Goal: Task Accomplishment & Management: Use online tool/utility

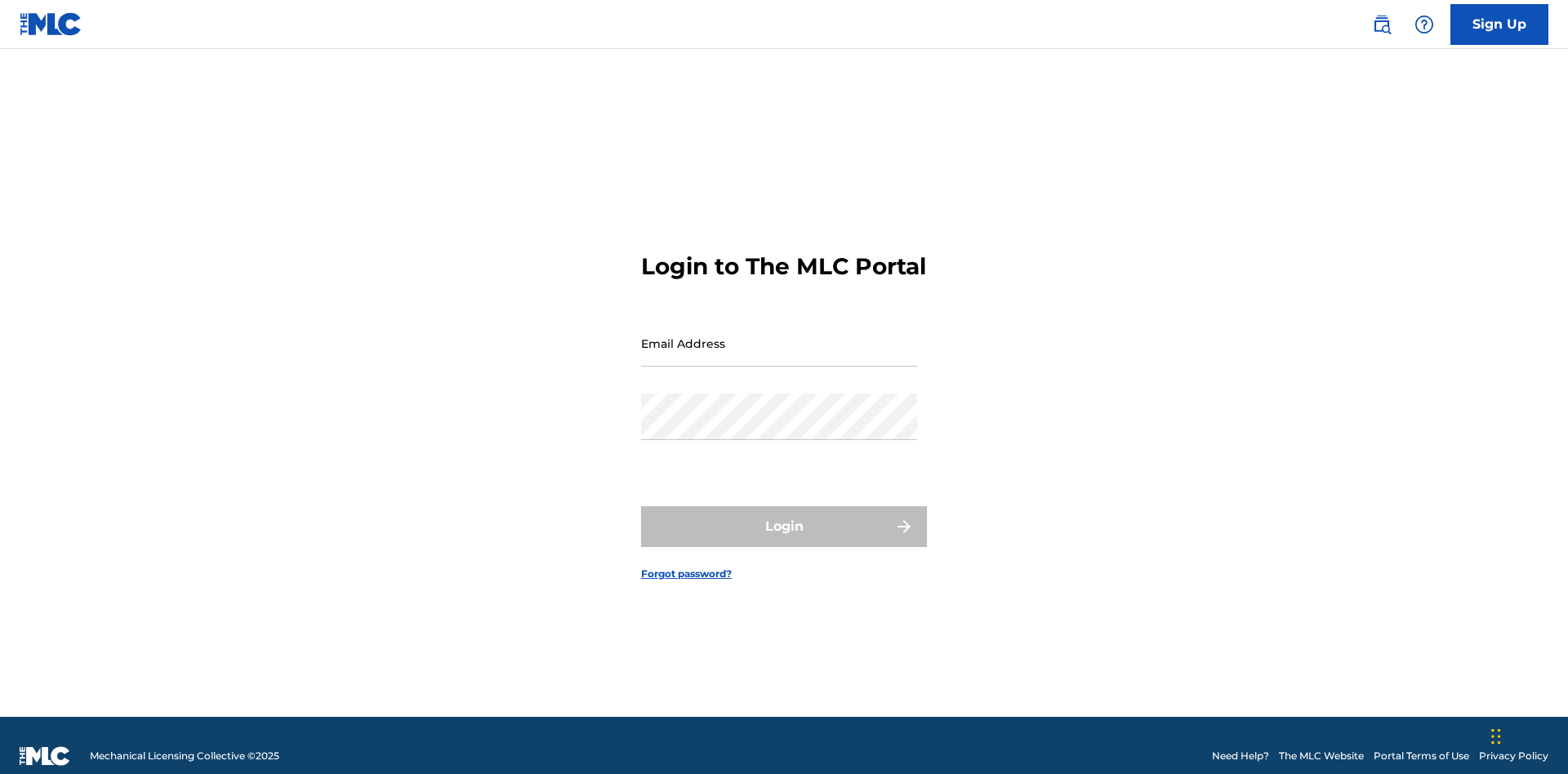
scroll to position [21, 0]
click at [779, 336] on input "Email Address" at bounding box center [778, 343] width 276 height 46
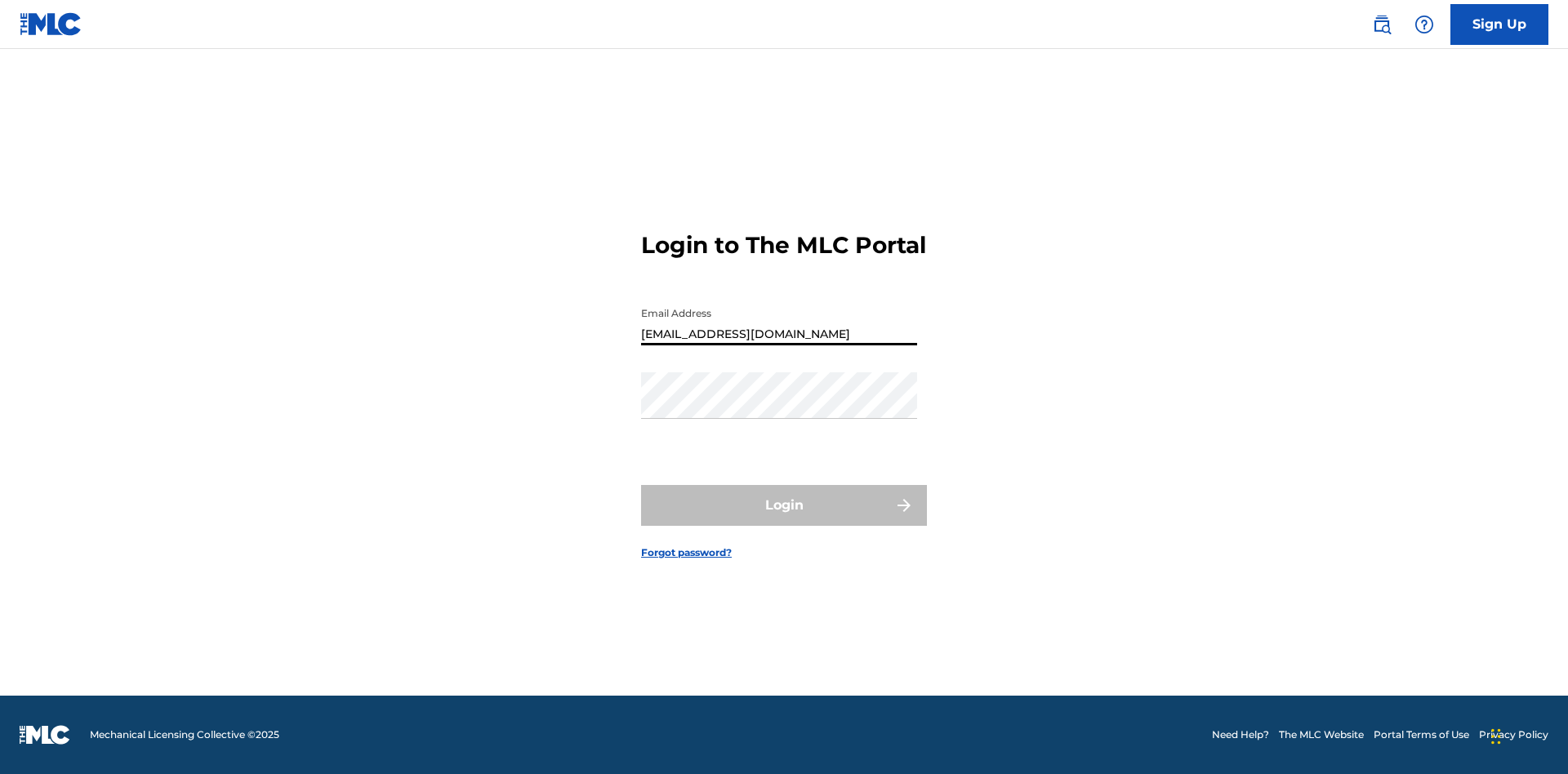
type input "Duke.McTesterson@gmail.com"
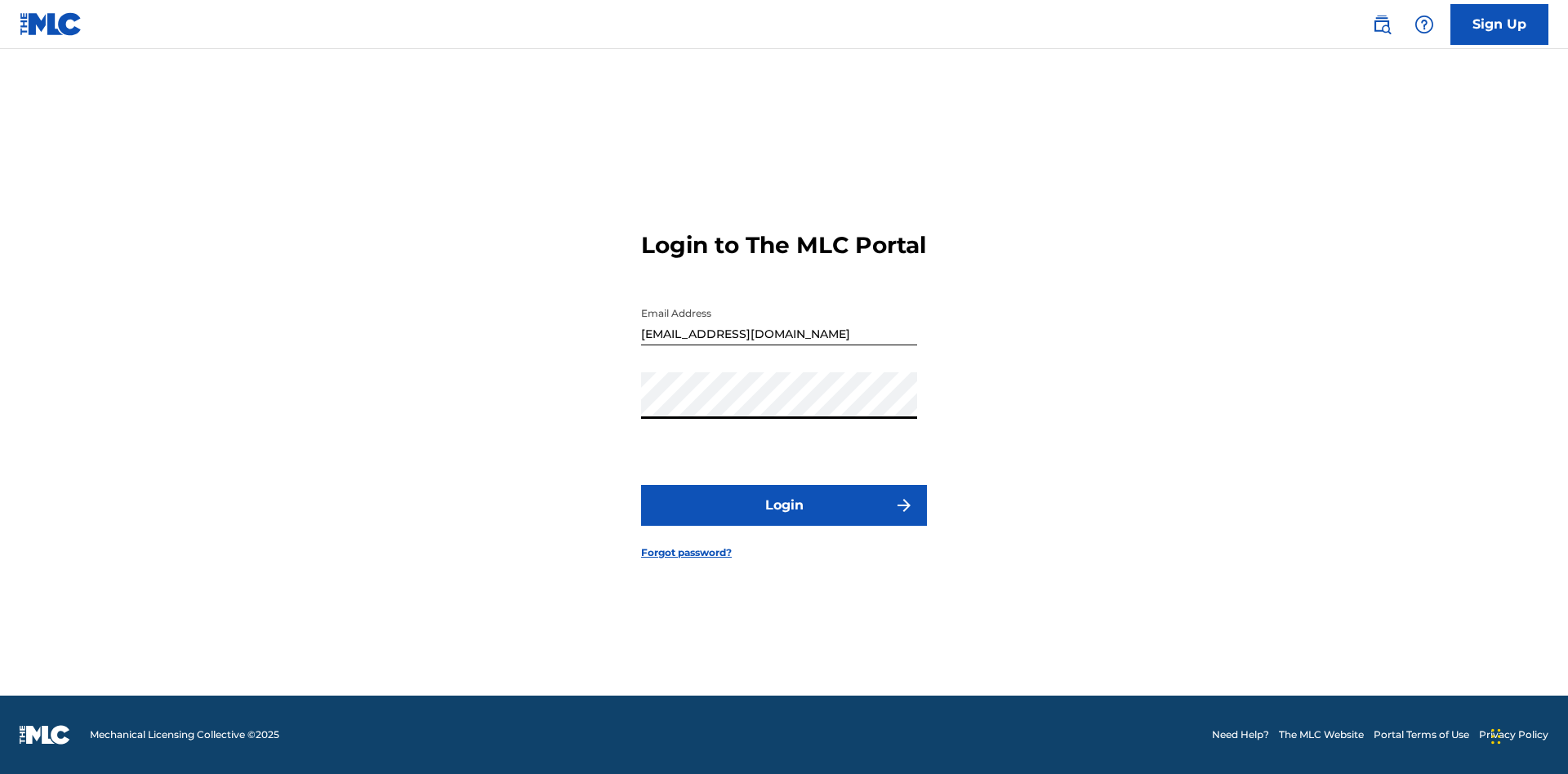
click at [784, 519] on button "Login" at bounding box center [784, 505] width 286 height 41
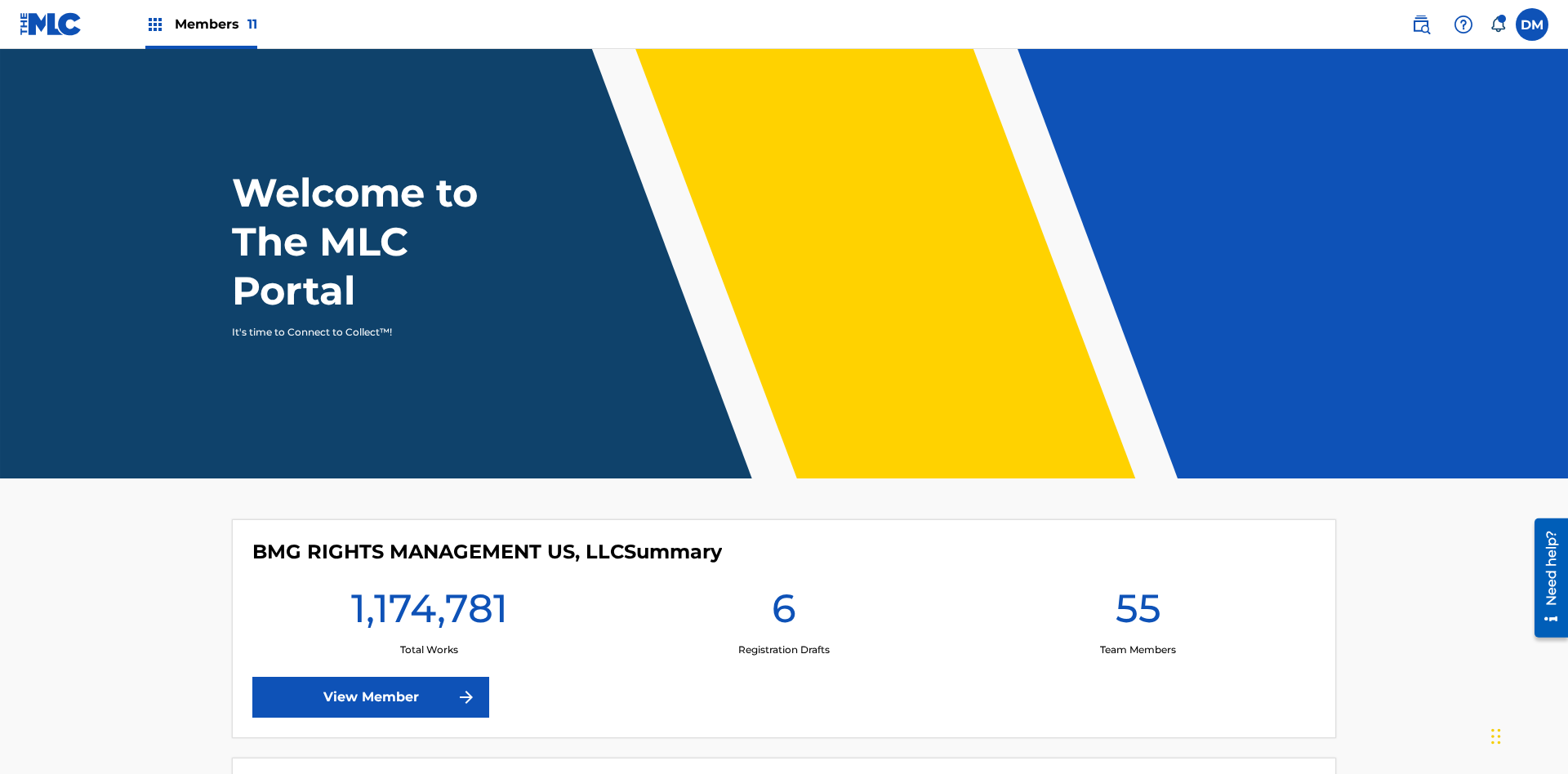
click at [201, 24] on span "Members 11" at bounding box center [216, 24] width 83 height 19
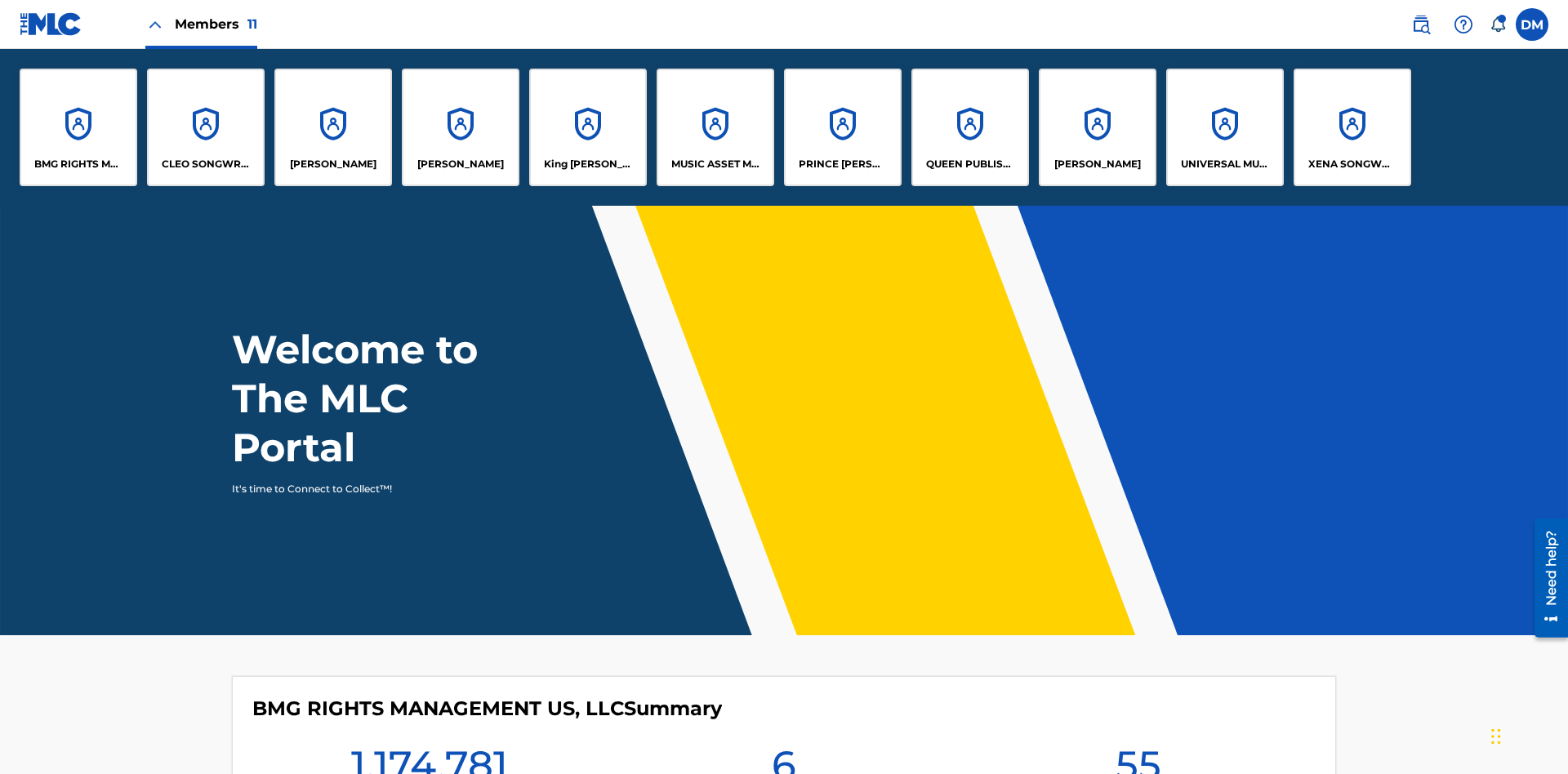
click at [78, 164] on p "BMG RIGHTS MANAGEMENT US, LLC" at bounding box center [79, 164] width 89 height 15
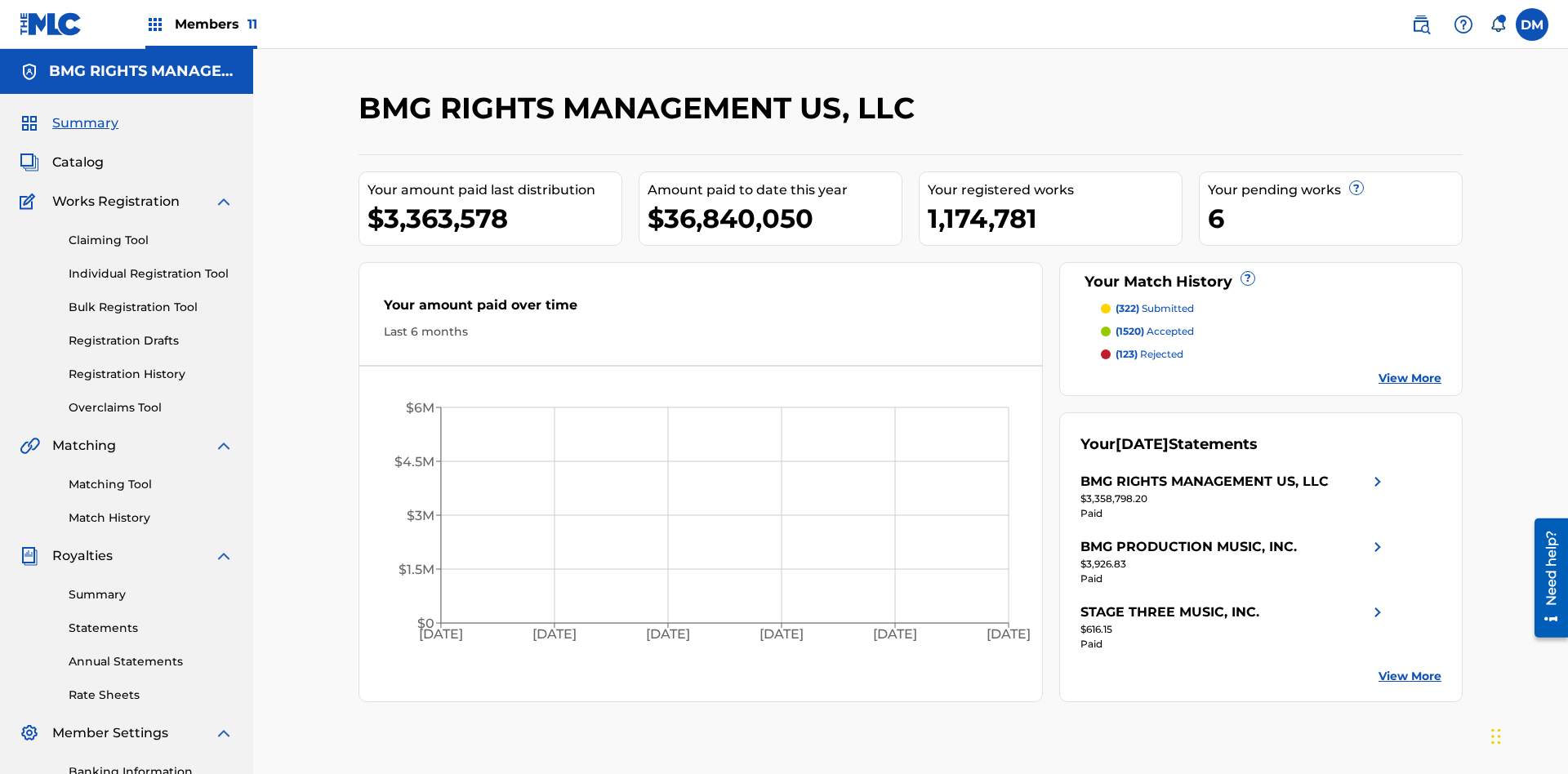
click at [151, 399] on link "Overclaims Tool" at bounding box center [150, 407] width 165 height 17
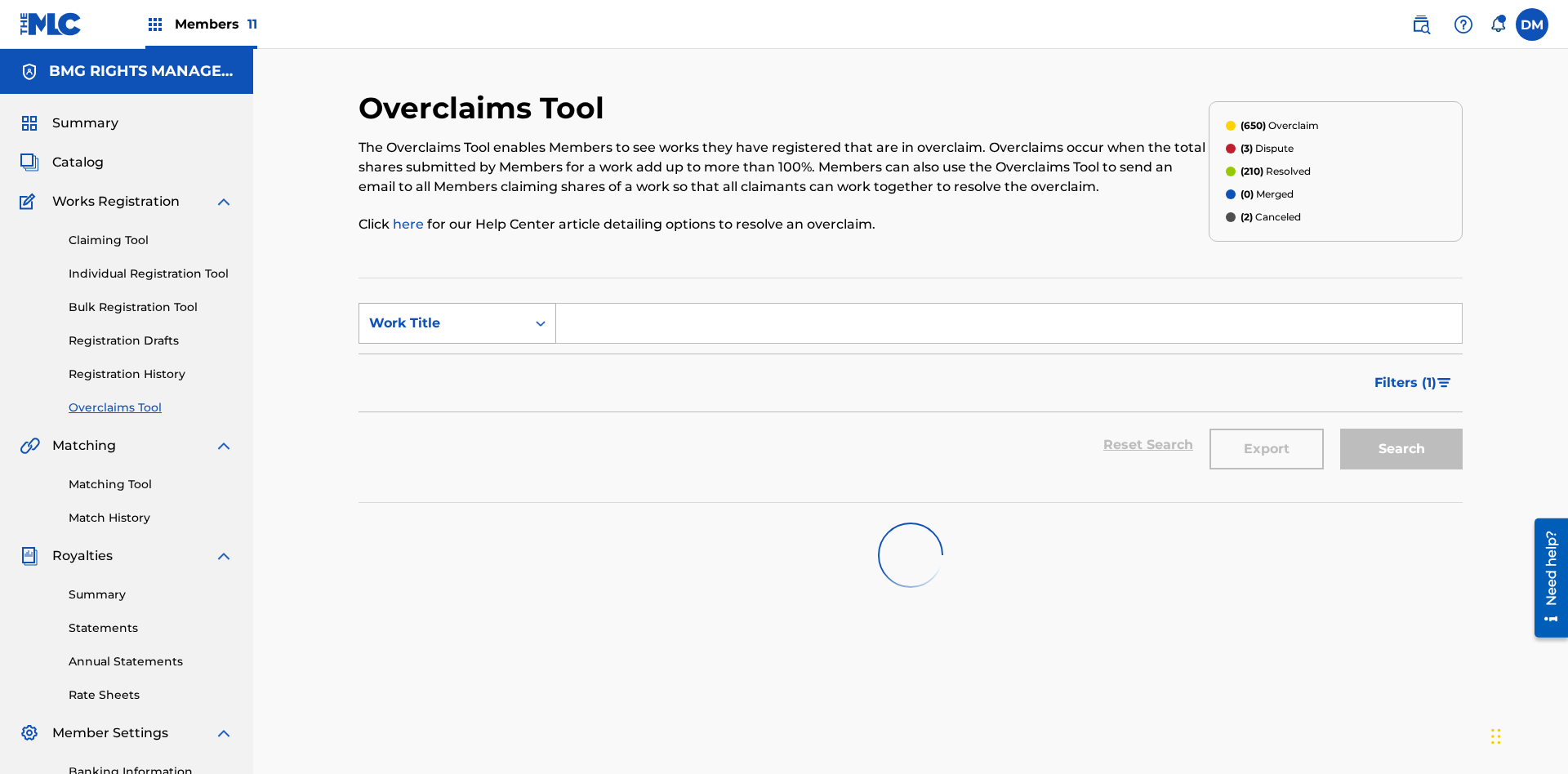
click at [442, 314] on div "Work Title" at bounding box center [443, 324] width 147 height 20
click at [458, 344] on div "MLC Song Code" at bounding box center [457, 364] width 196 height 41
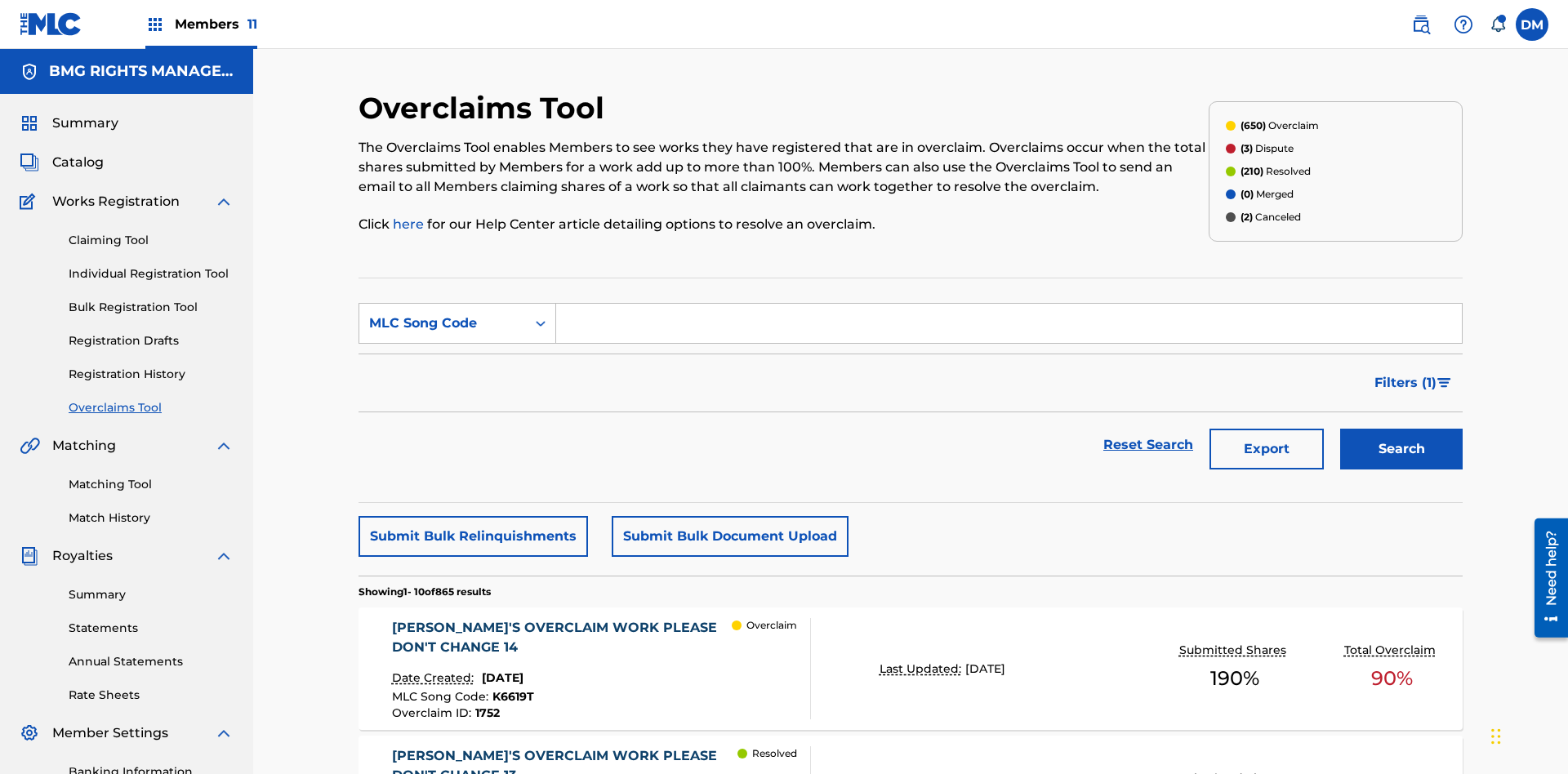
click at [1008, 304] on input "Search Form" at bounding box center [1008, 323] width 905 height 39
click at [1401, 428] on button "Search" at bounding box center [1401, 448] width 123 height 41
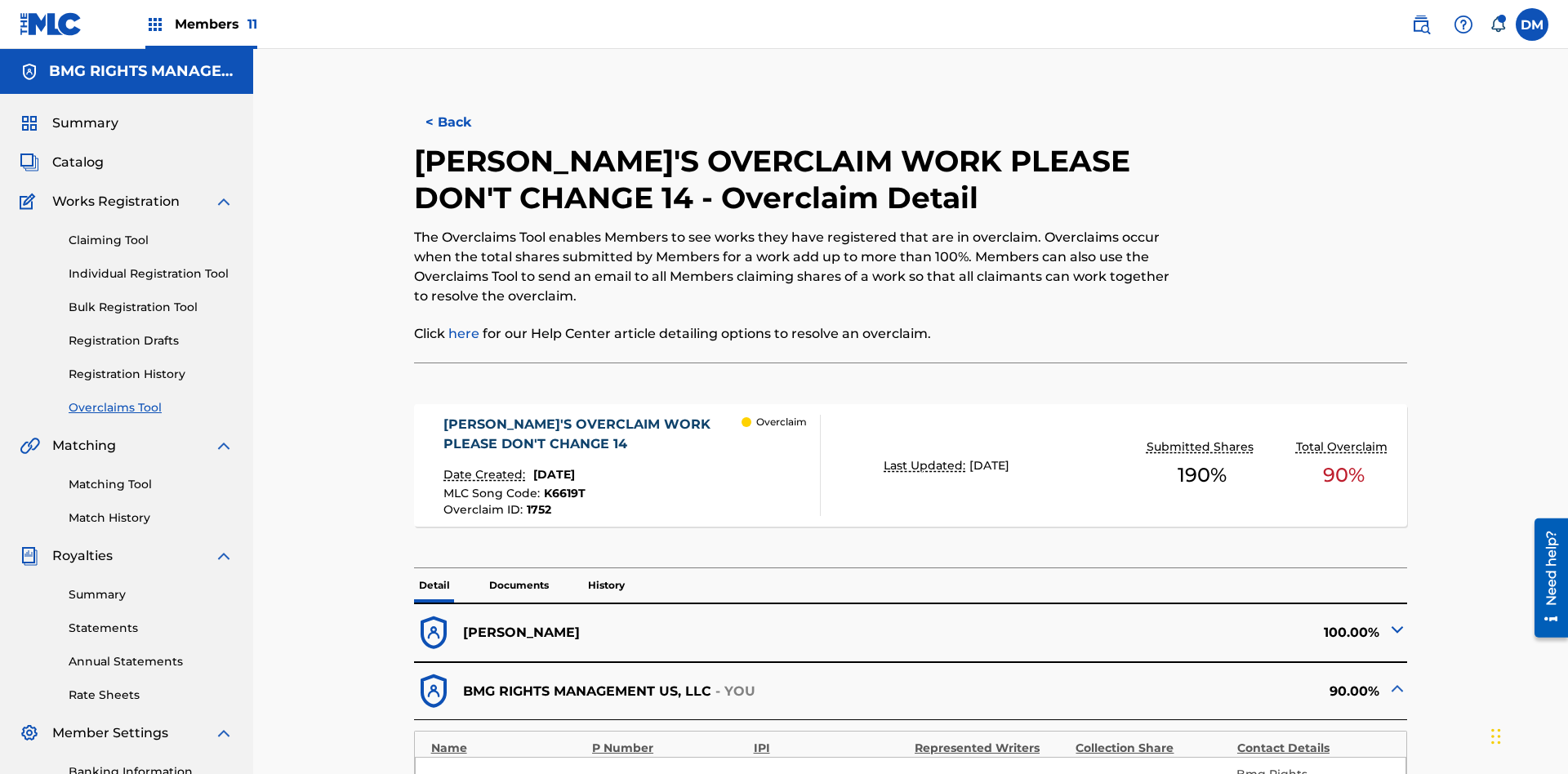
type input "66"
type input "61"
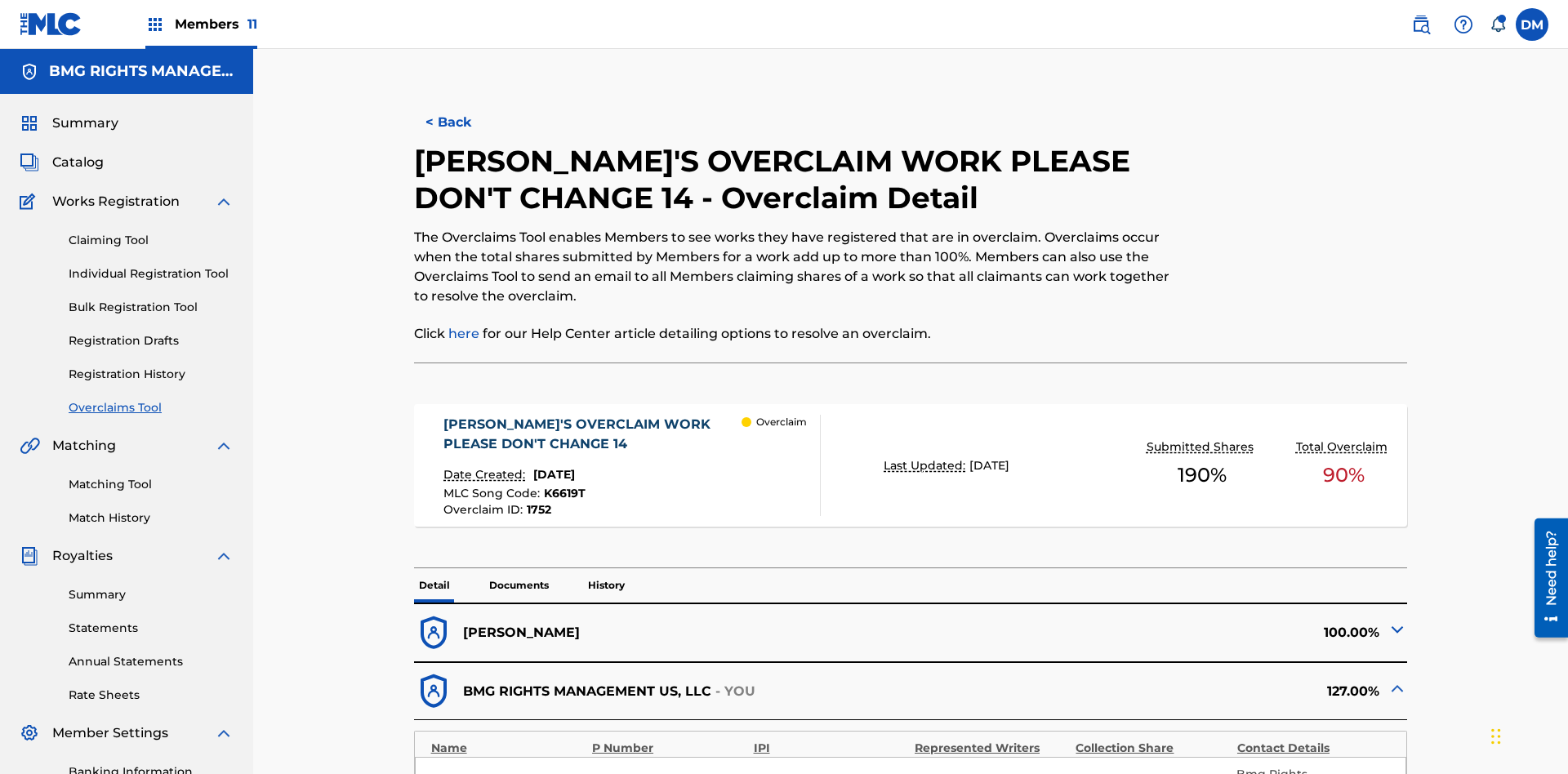
type input "10"
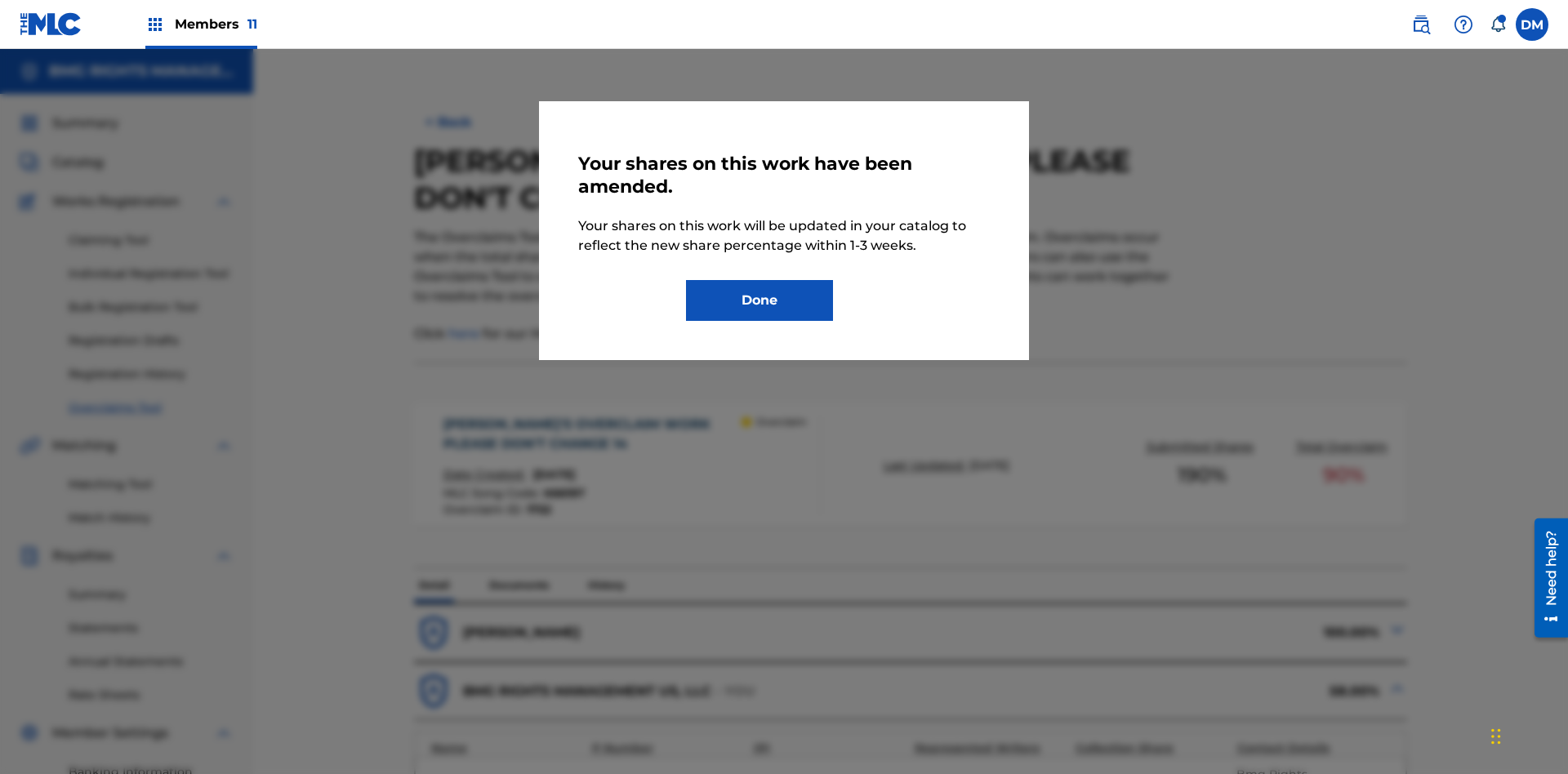
click at [760, 300] on button "Done" at bounding box center [760, 300] width 147 height 41
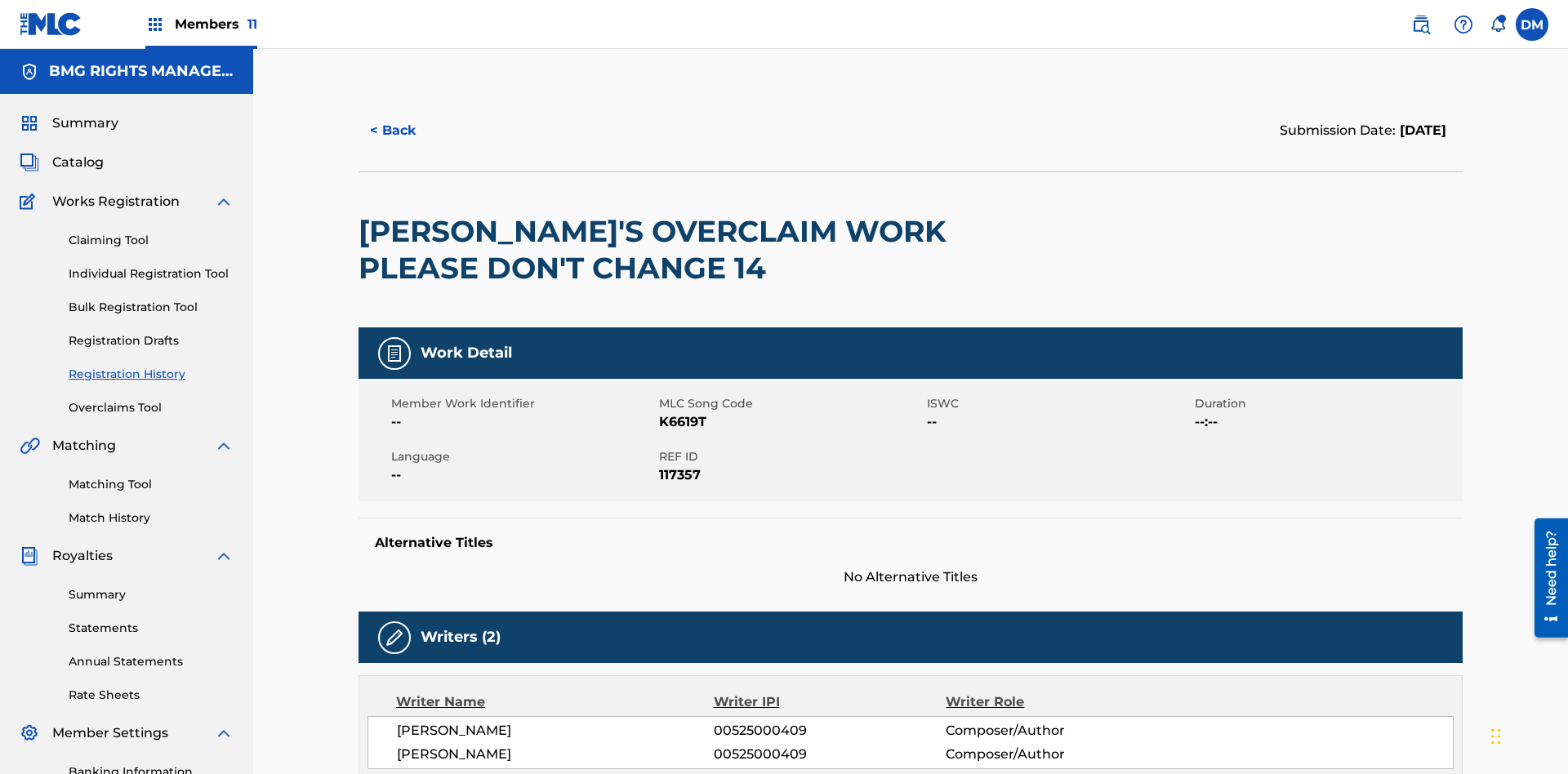
click at [151, 399] on link "Overclaims Tool" at bounding box center [150, 407] width 165 height 17
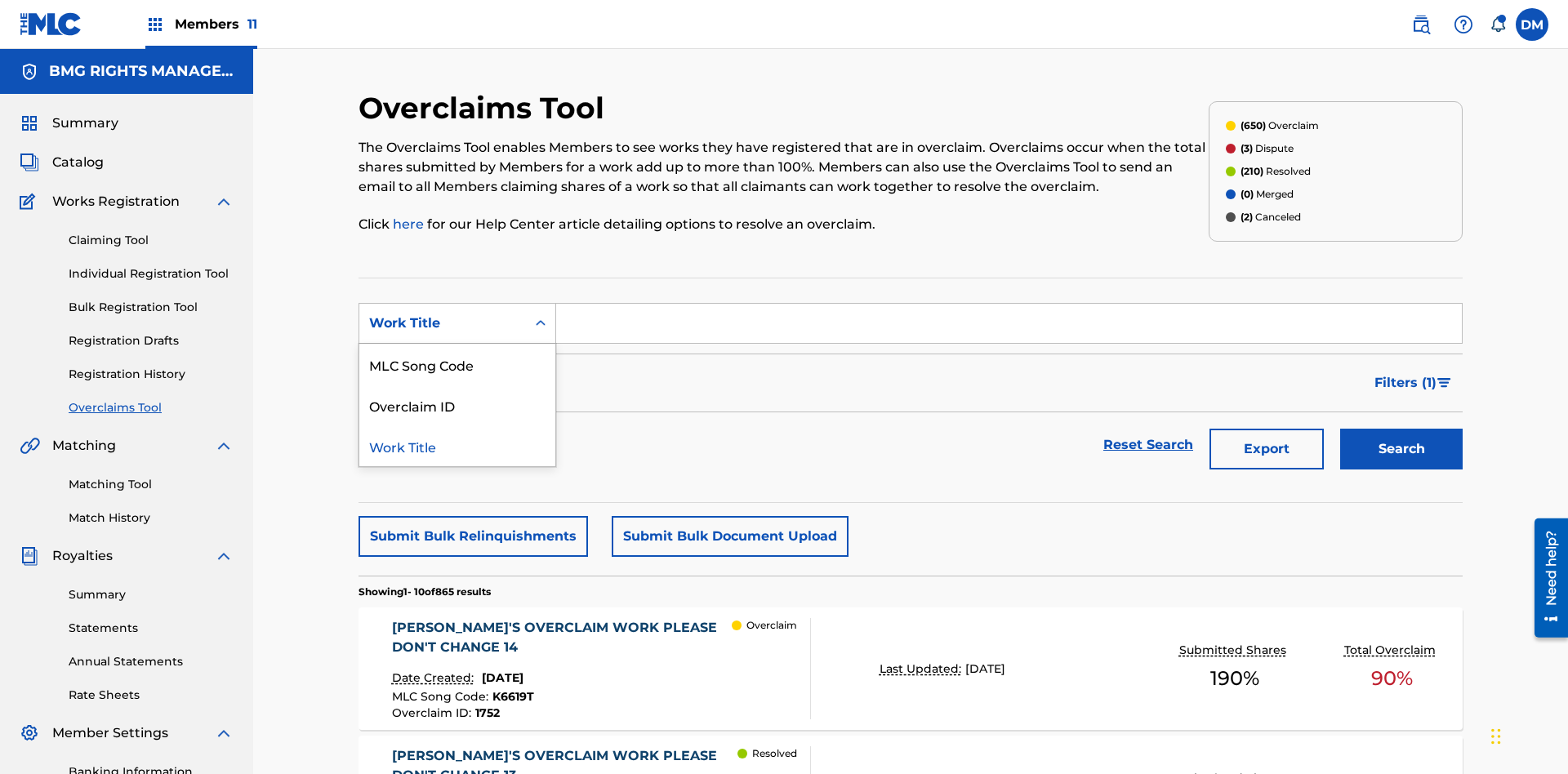
click at [458, 344] on div "MLC Song Code" at bounding box center [457, 364] width 196 height 41
click at [1008, 304] on input "Search Form" at bounding box center [1008, 323] width 905 height 39
click at [1401, 428] on button "Search" at bounding box center [1401, 448] width 123 height 41
